Goal: Task Accomplishment & Management: Use online tool/utility

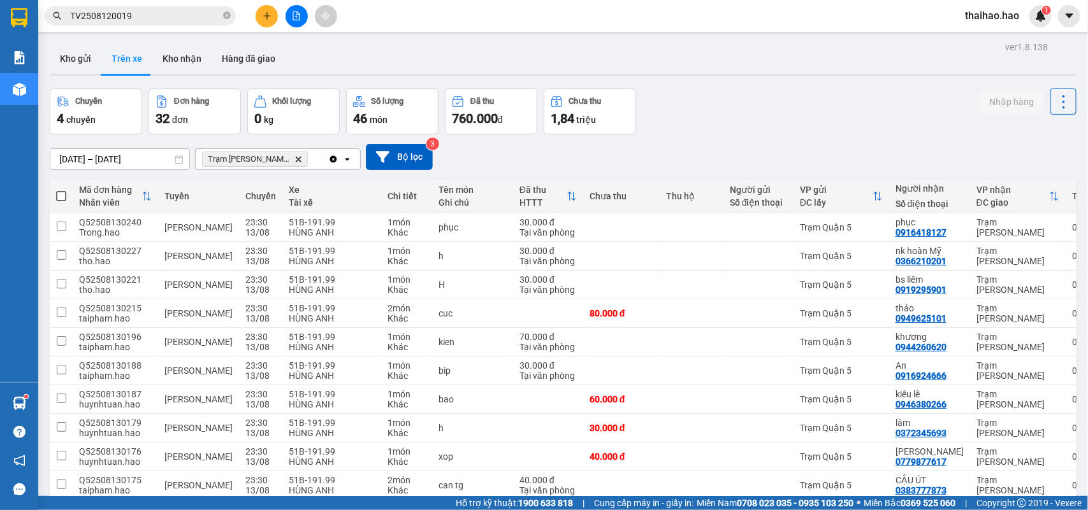
click at [64, 56] on button "Kho gửi" at bounding box center [76, 58] width 52 height 31
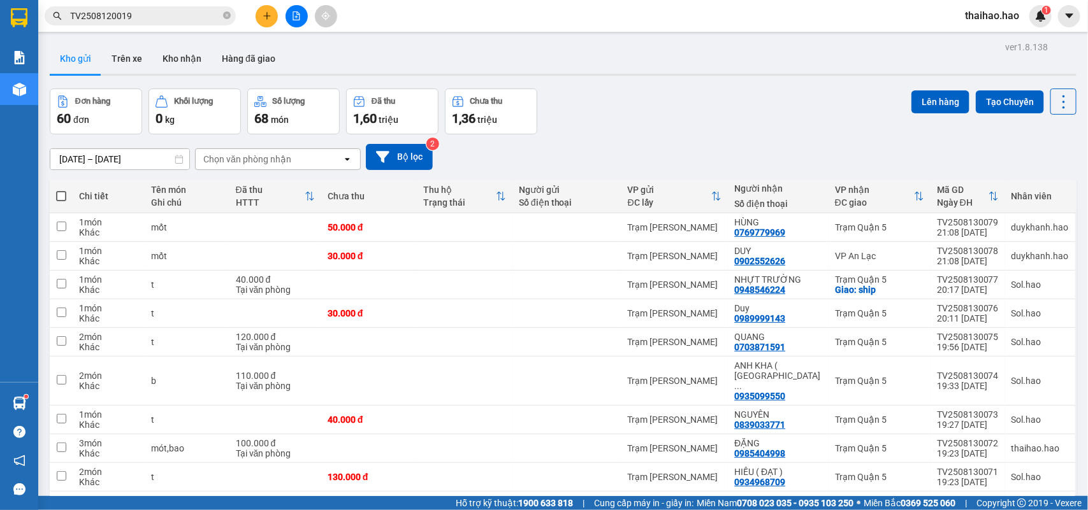
click at [62, 196] on span at bounding box center [61, 196] width 10 height 10
click at [61, 190] on input "checkbox" at bounding box center [61, 190] width 0 height 0
checkbox input "true"
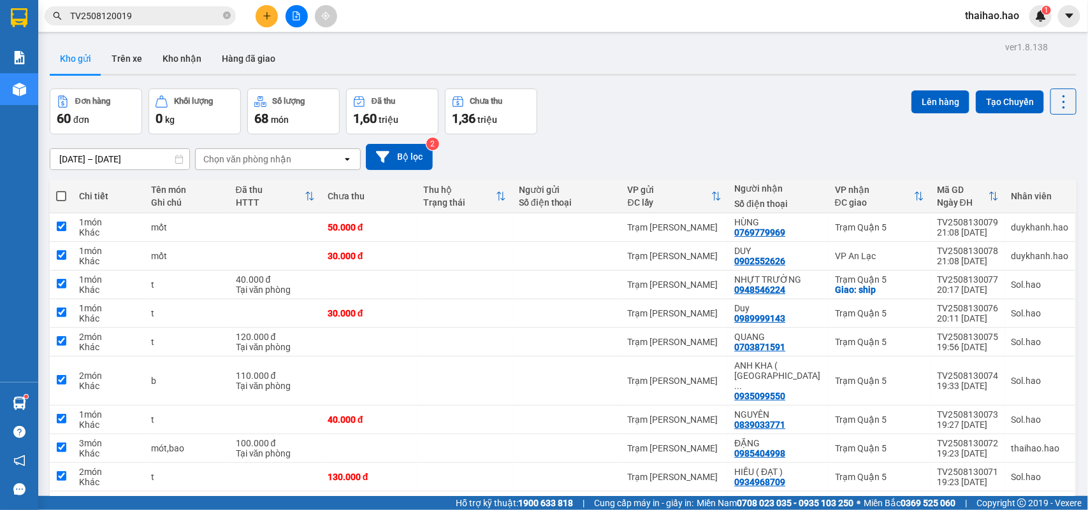
checkbox input "true"
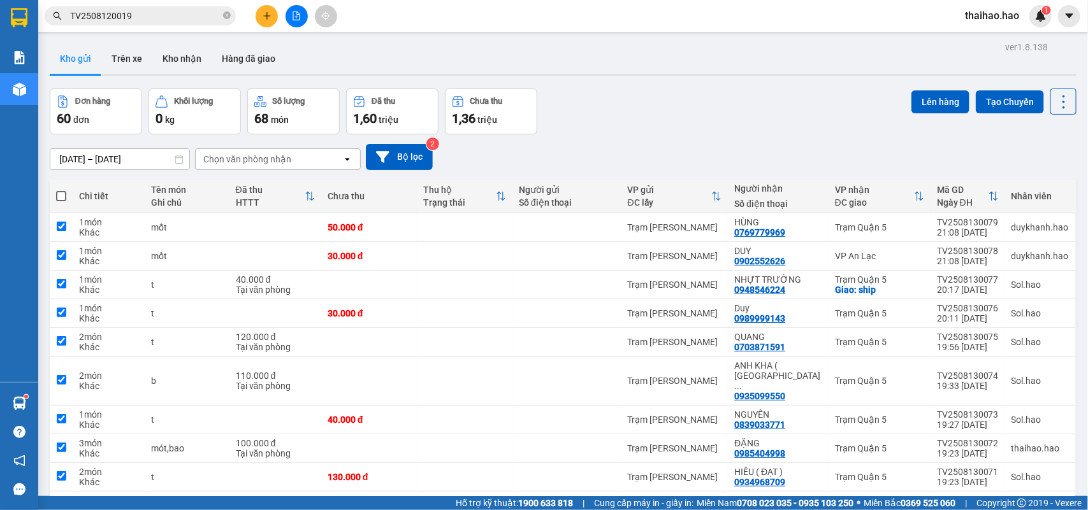
checkbox input "true"
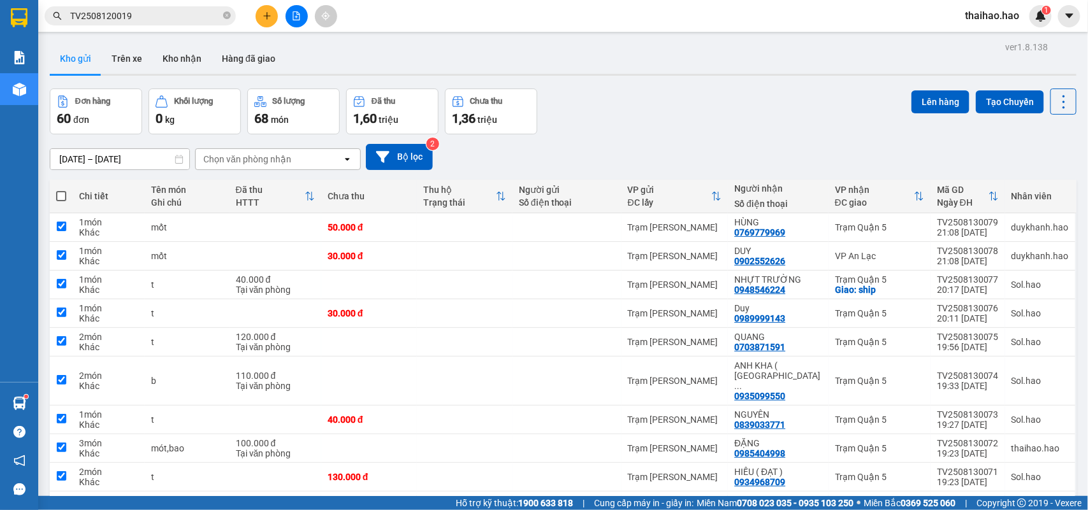
checkbox input "true"
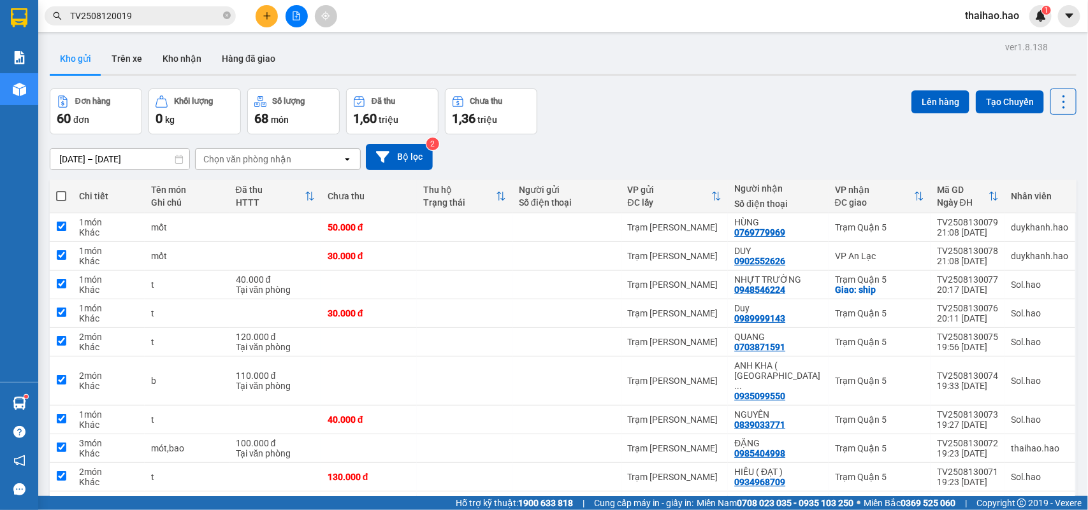
checkbox input "true"
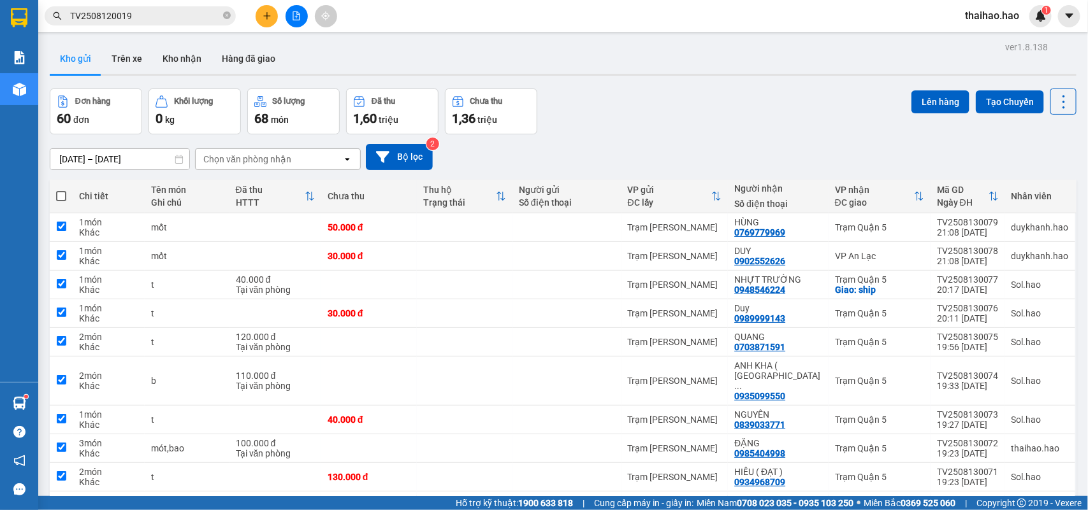
checkbox input "true"
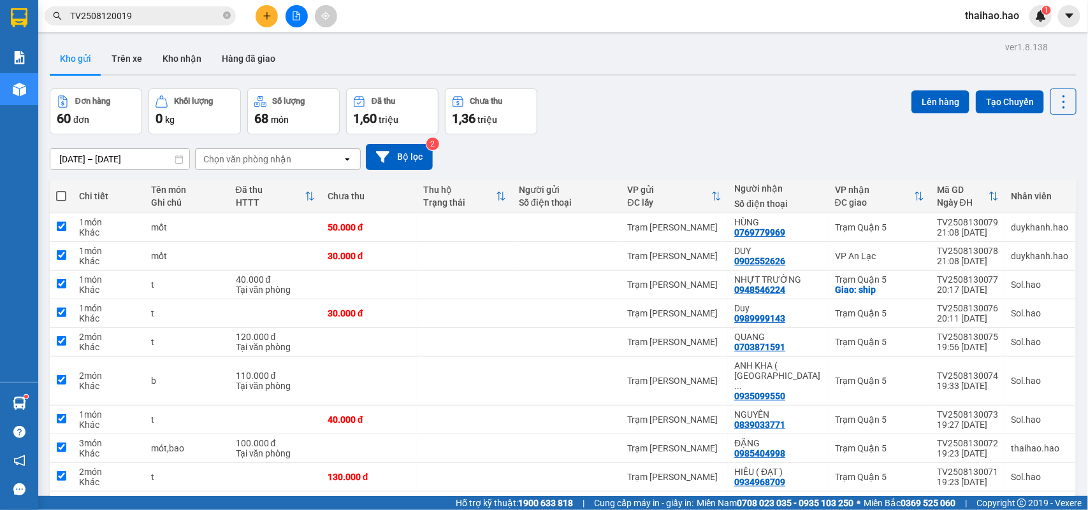
checkbox input "true"
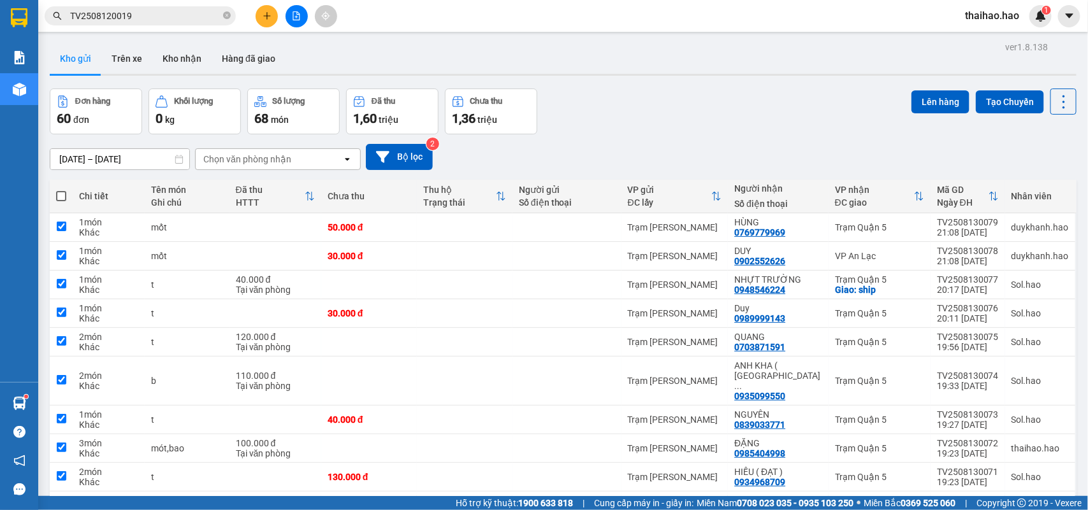
checkbox input "true"
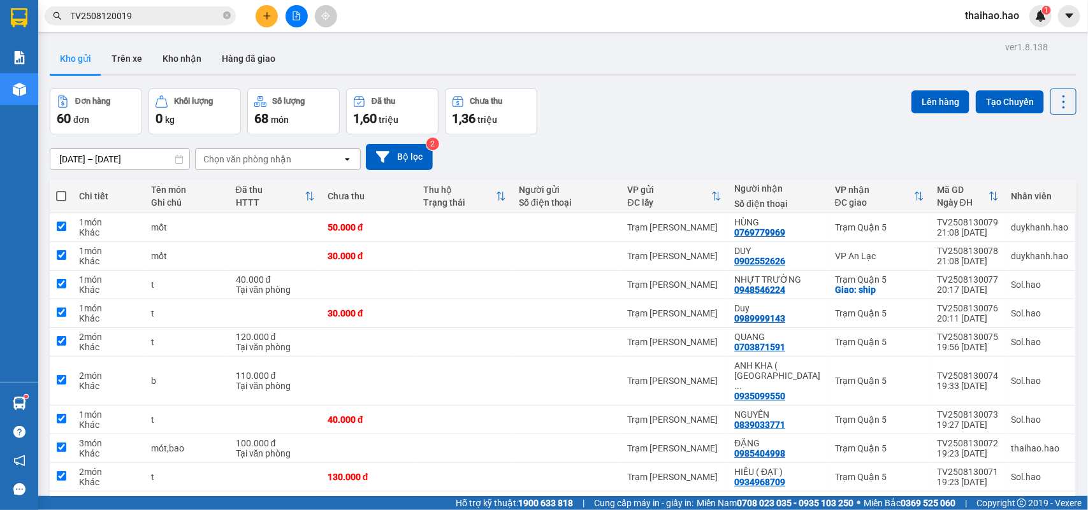
checkbox input "true"
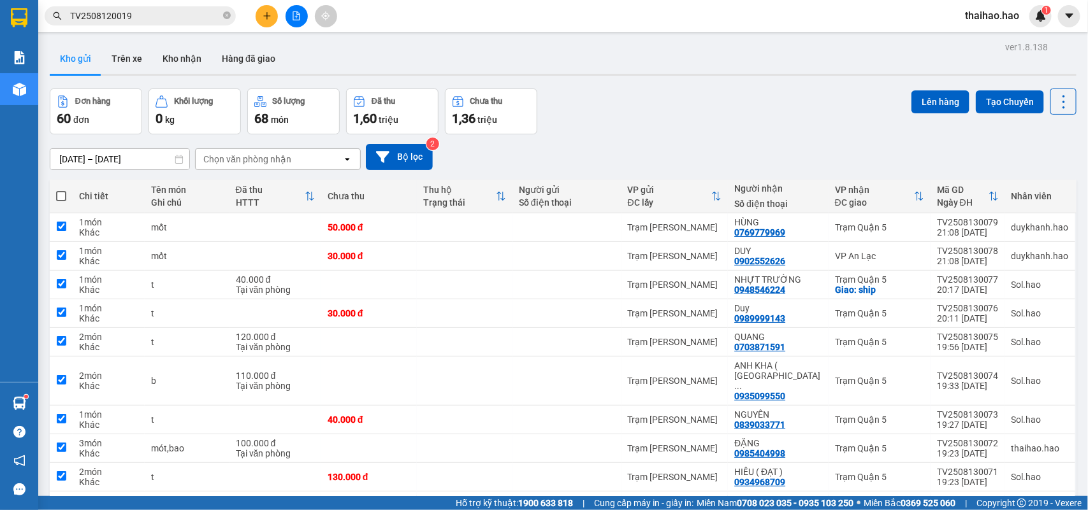
checkbox input "true"
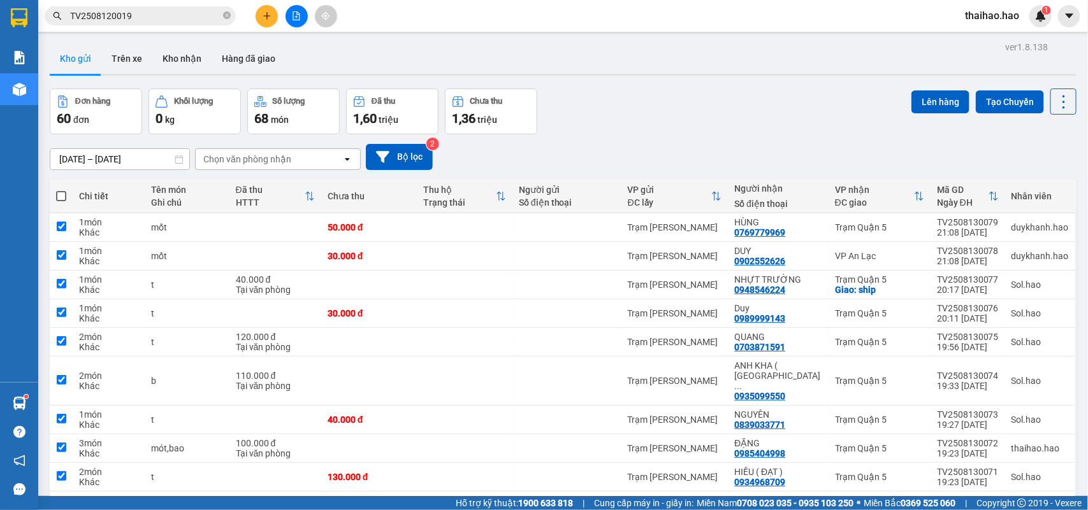
checkbox input "true"
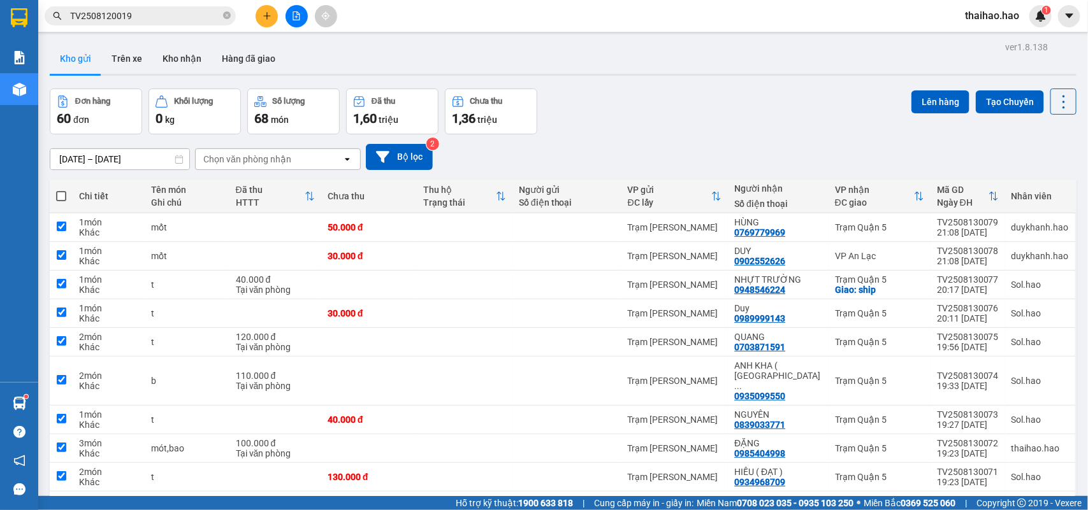
checkbox input "true"
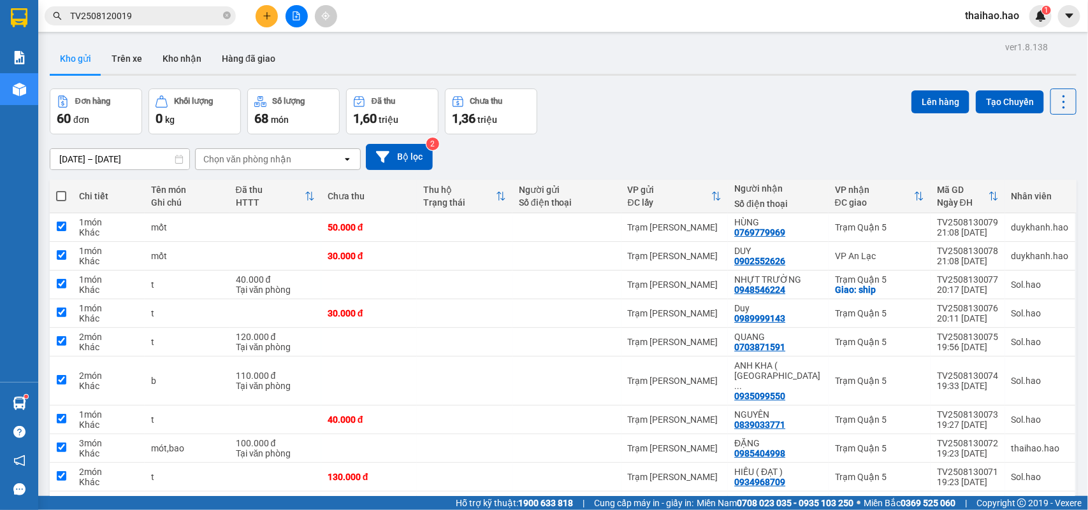
checkbox input "true"
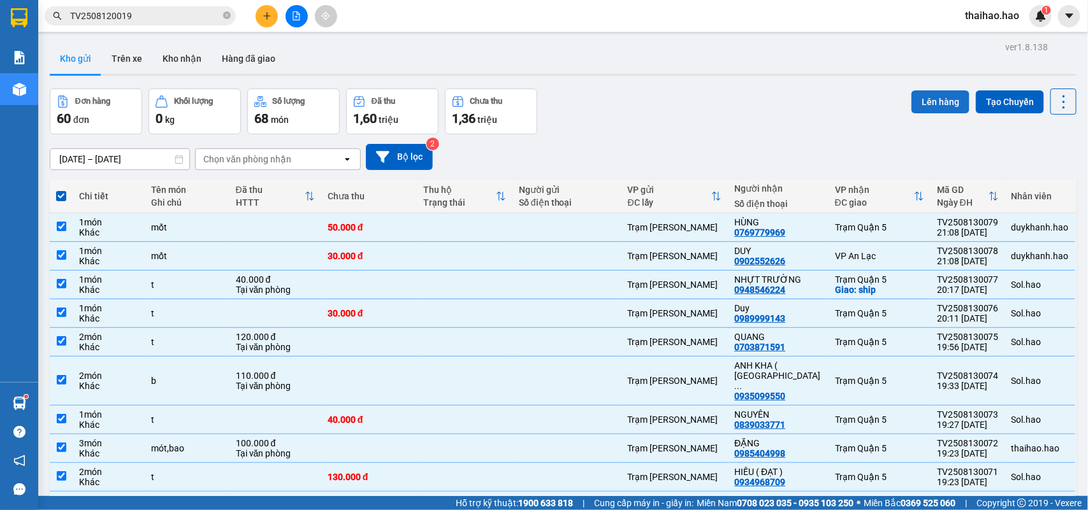
click at [913, 92] on button "Lên hàng" at bounding box center [940, 101] width 58 height 23
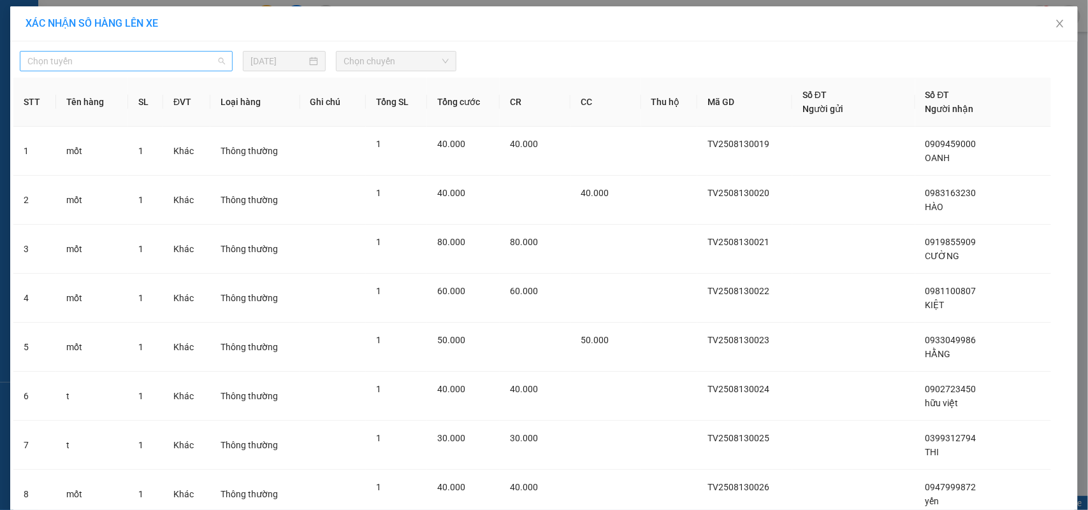
click at [191, 64] on span "Chọn tuyến" at bounding box center [126, 61] width 198 height 19
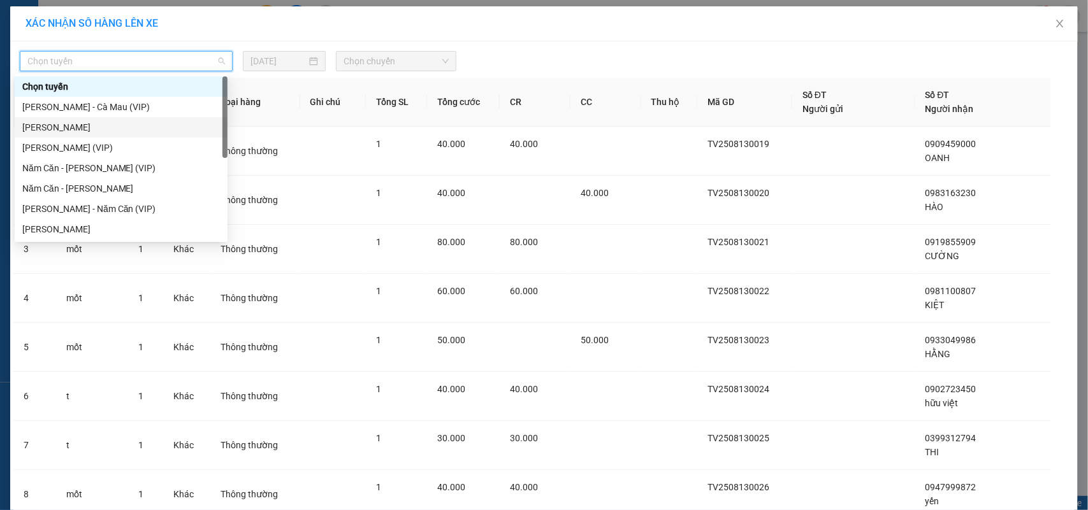
click at [105, 129] on div "[PERSON_NAME]" at bounding box center [121, 127] width 198 height 14
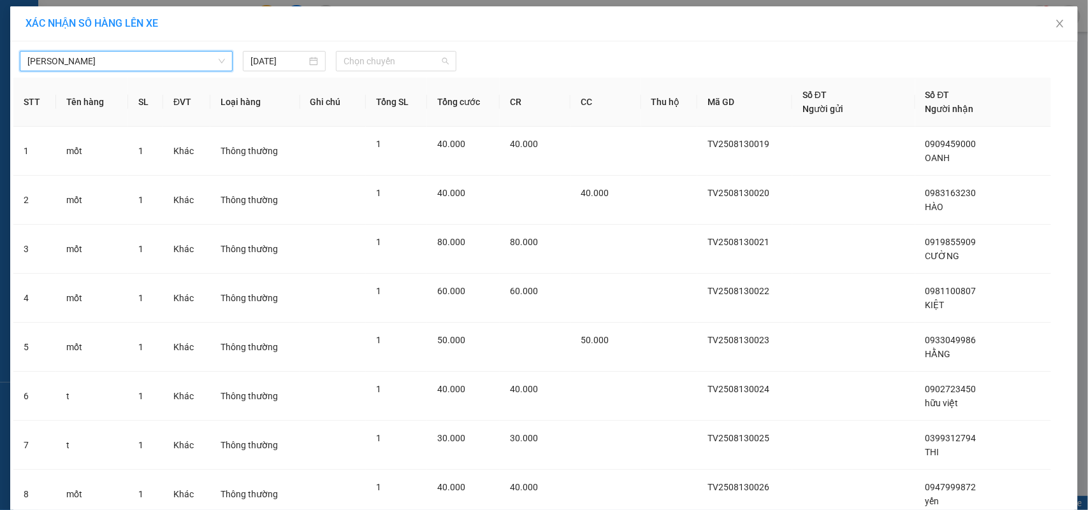
drag, startPoint x: 386, startPoint y: 62, endPoint x: 354, endPoint y: 126, distance: 70.4
click at [386, 64] on span "Chọn chuyến" at bounding box center [396, 61] width 105 height 19
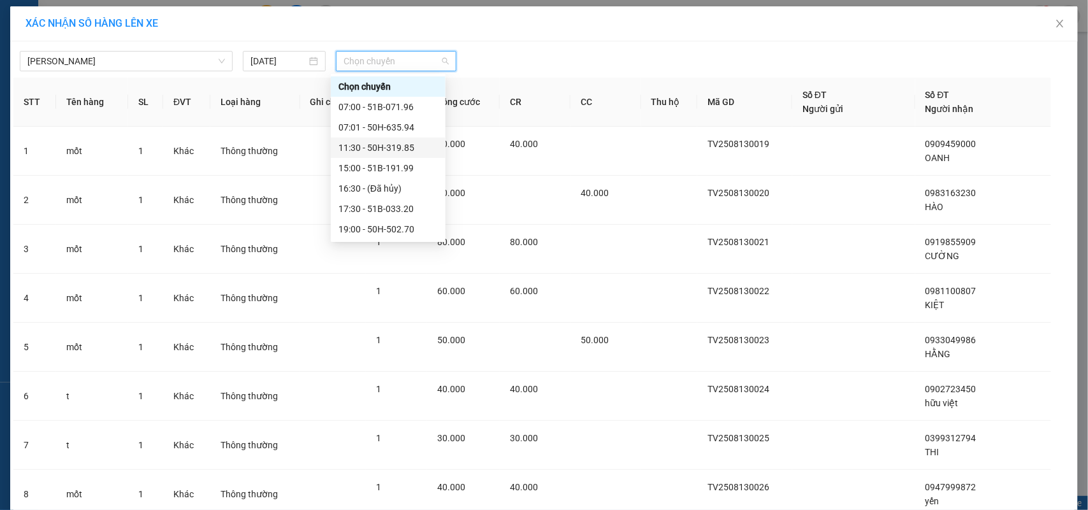
scroll to position [264, 0]
click at [387, 212] on div "22:40 - 51B-181.48" at bounding box center [387, 210] width 99 height 14
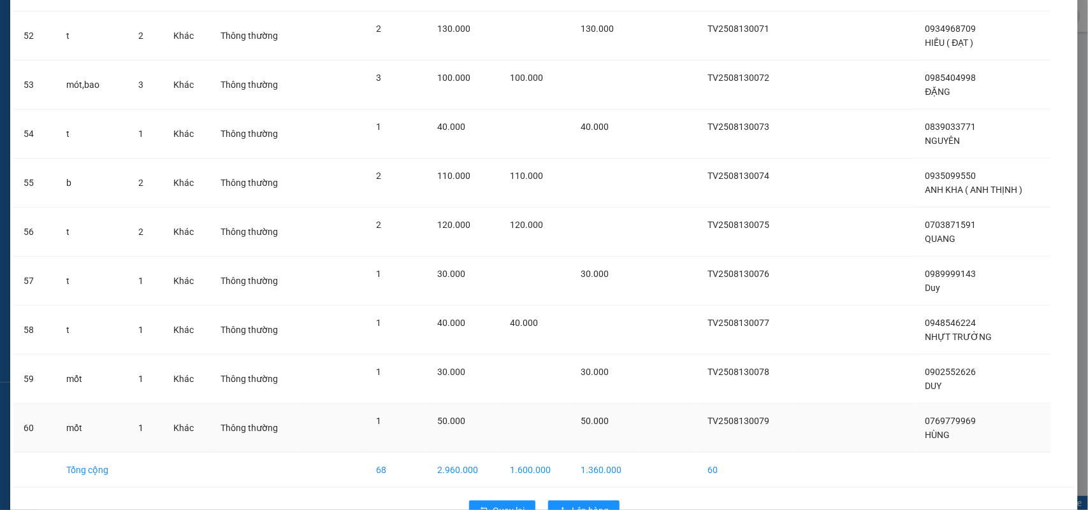
scroll to position [2670, 0]
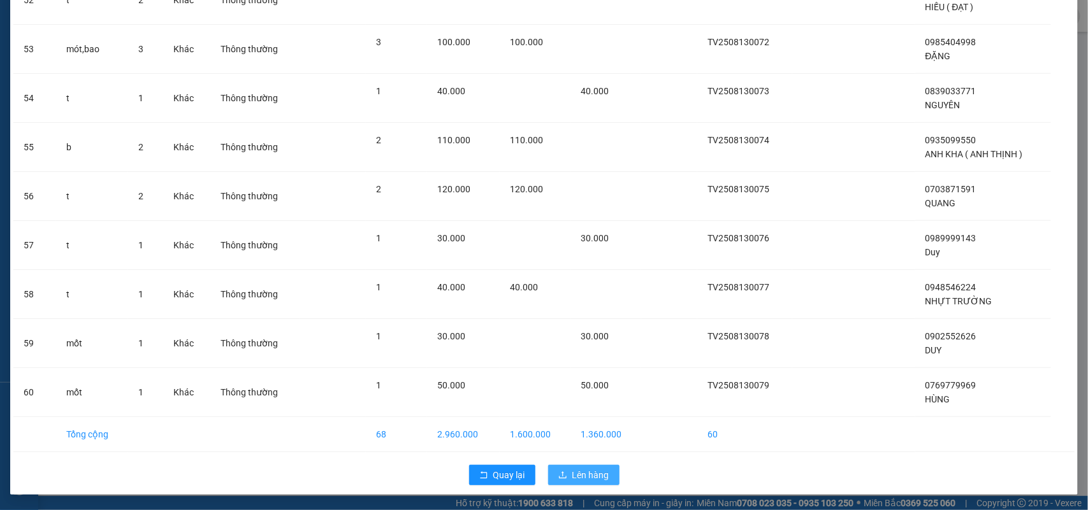
click at [578, 475] on span "Lên hàng" at bounding box center [590, 475] width 37 height 14
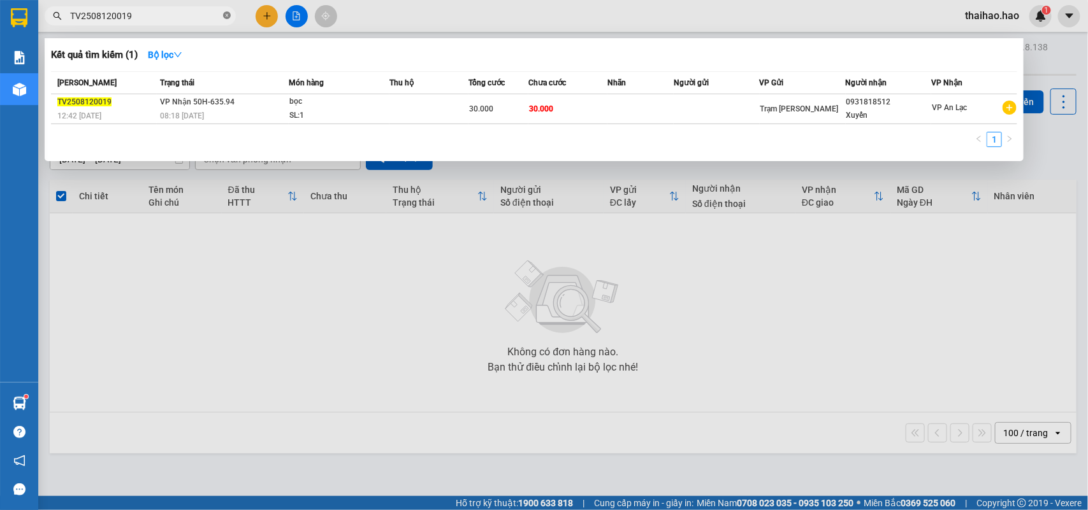
click at [228, 15] on icon "close-circle" at bounding box center [227, 15] width 8 height 8
